Goal: Information Seeking & Learning: Compare options

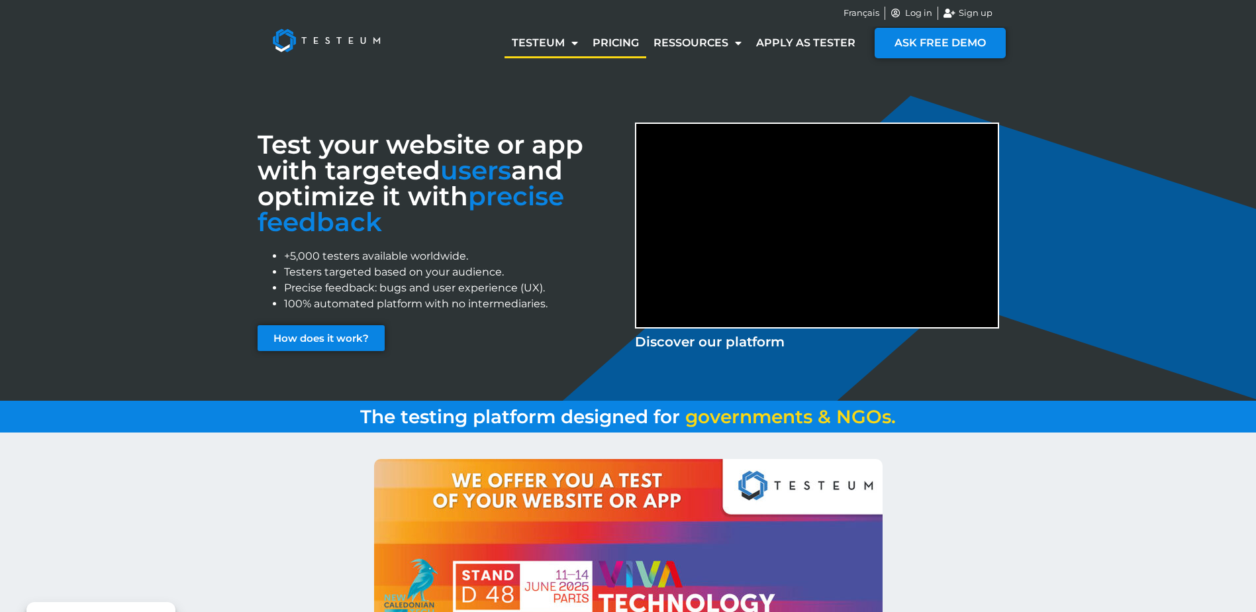
click at [624, 44] on link "Pricing" at bounding box center [615, 43] width 61 height 30
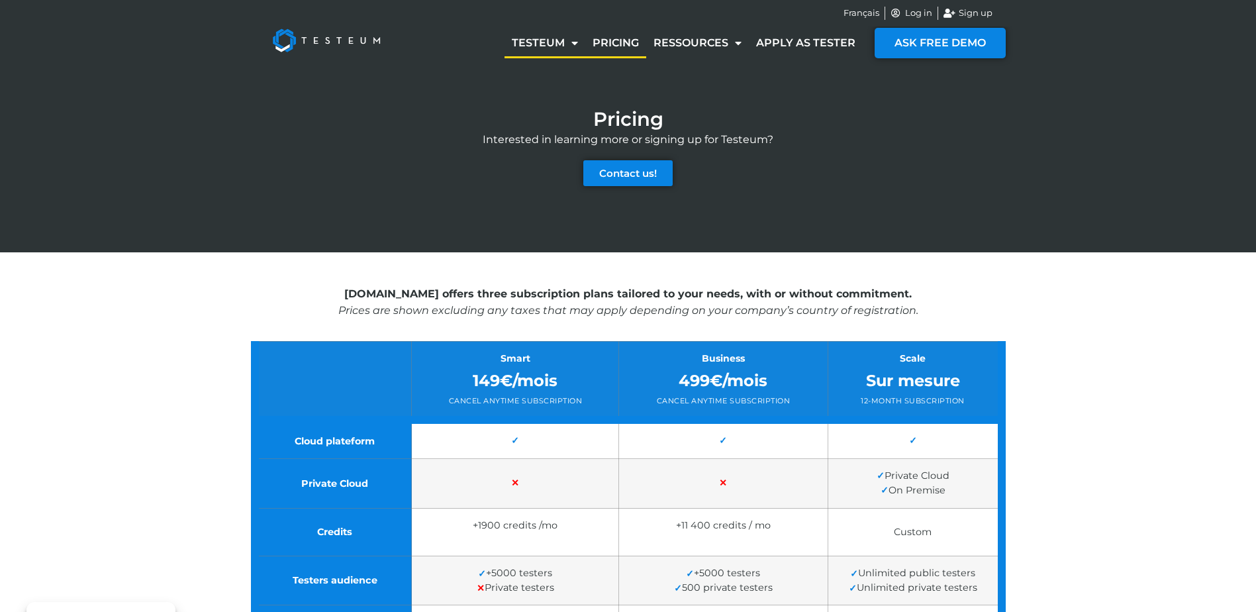
click at [561, 44] on link "Testeum" at bounding box center [545, 43] width 81 height 30
click at [356, 38] on img at bounding box center [327, 40] width 138 height 53
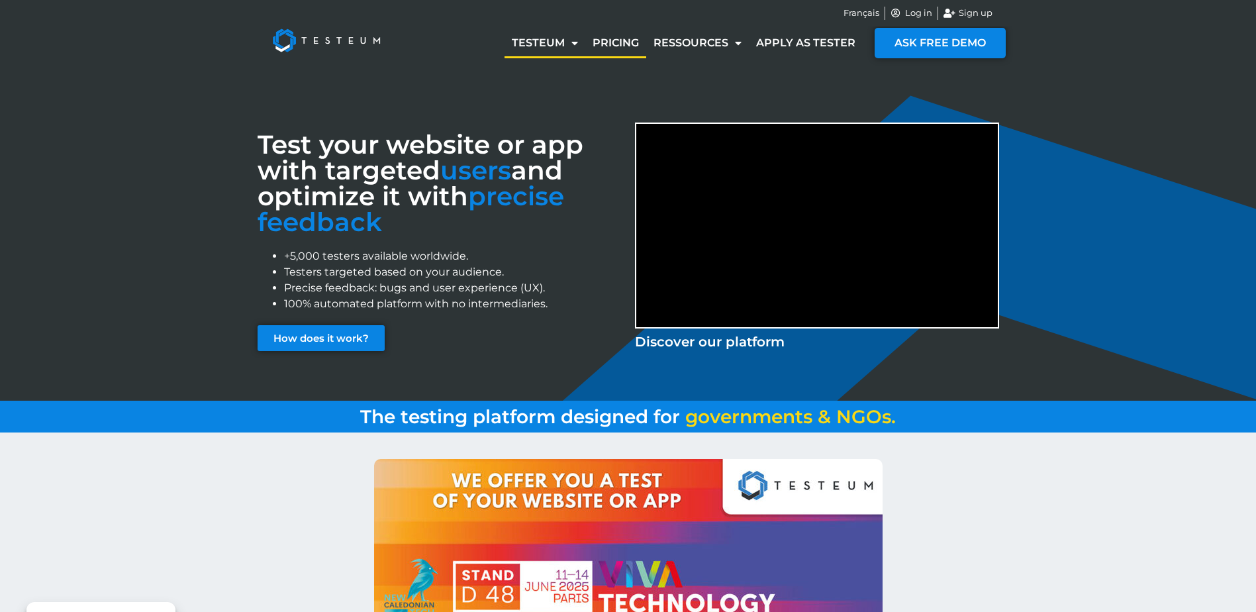
click at [615, 48] on link "Pricing" at bounding box center [615, 43] width 61 height 30
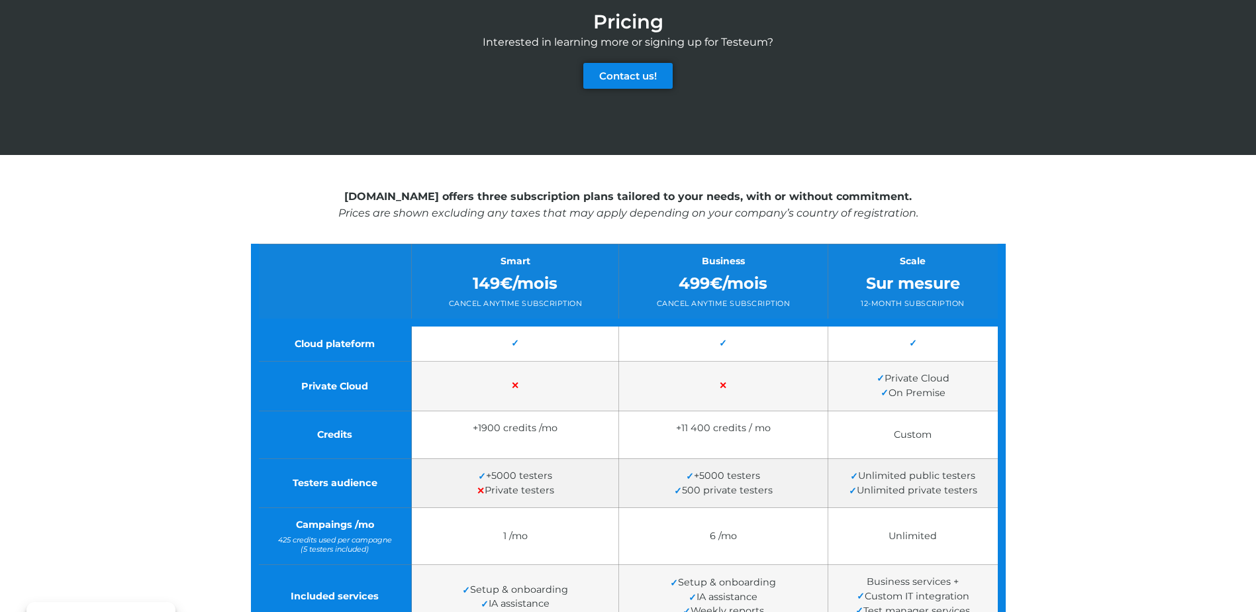
scroll to position [265, 0]
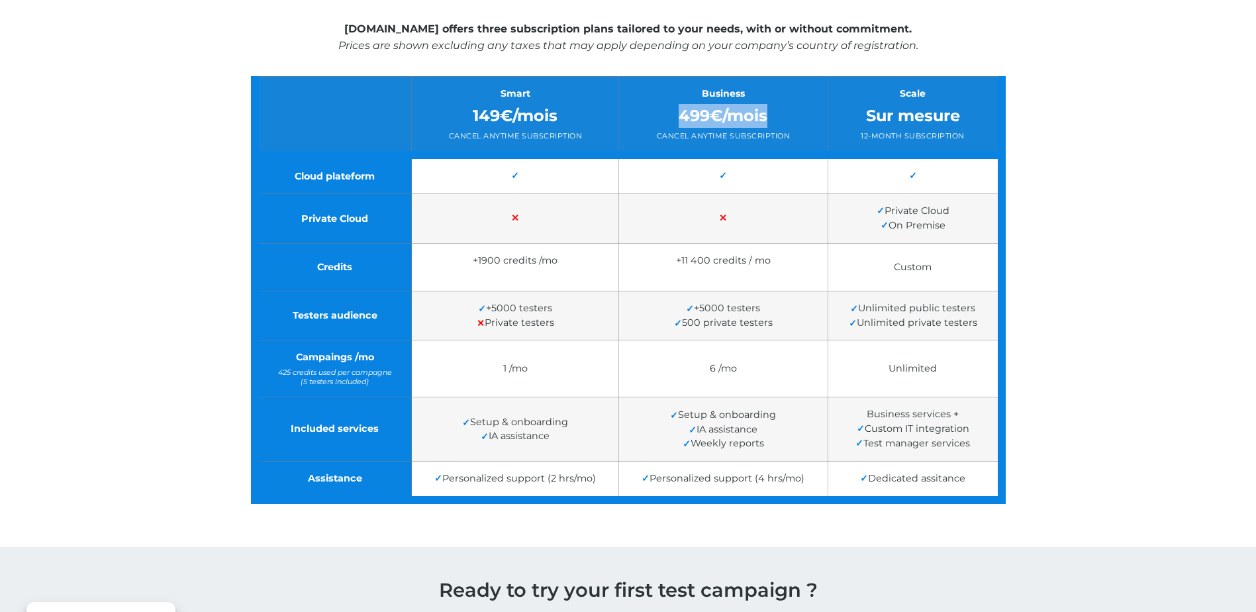
drag, startPoint x: 773, startPoint y: 112, endPoint x: 679, endPoint y: 115, distance: 93.4
click at [679, 115] on div "499€/mois" at bounding box center [723, 116] width 188 height 24
drag, startPoint x: 679, startPoint y: 115, endPoint x: 471, endPoint y: 113, distance: 207.9
click at [471, 113] on div "149€/mois" at bounding box center [515, 116] width 187 height 24
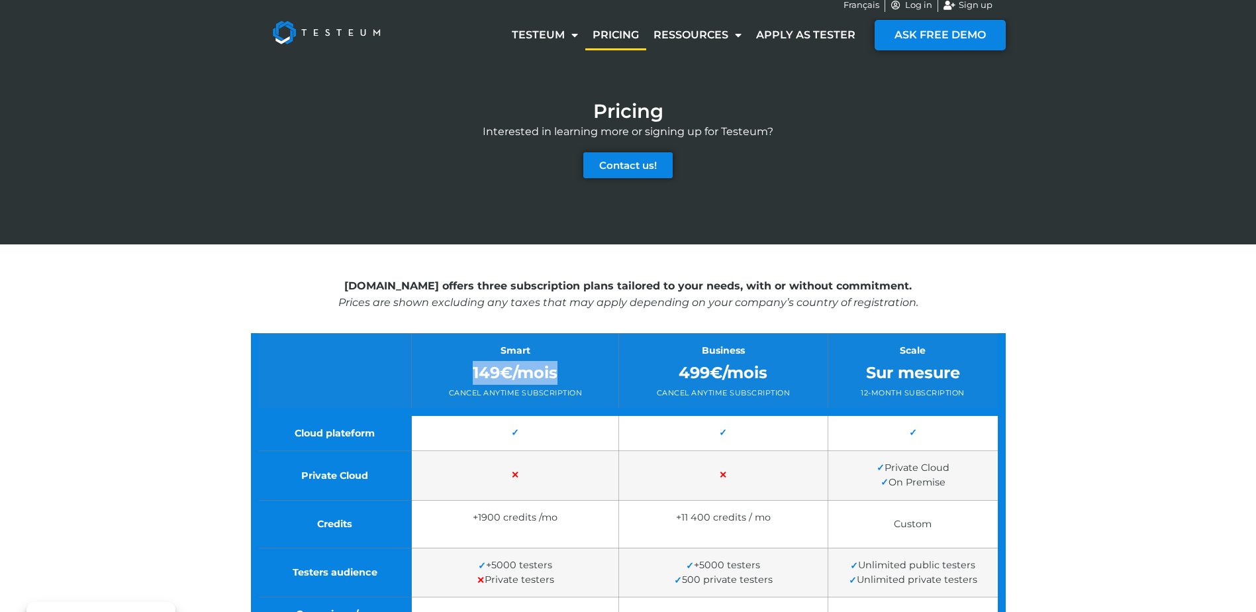
scroll to position [0, 0]
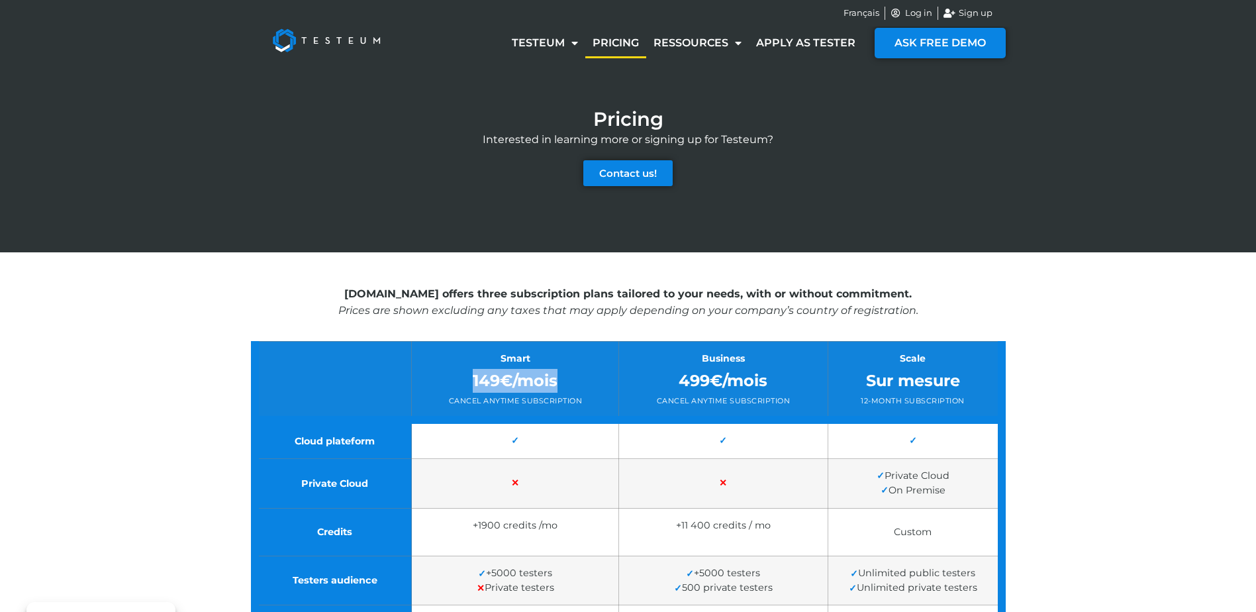
click at [352, 34] on img at bounding box center [327, 40] width 138 height 53
